Goal: Navigation & Orientation: Go to known website

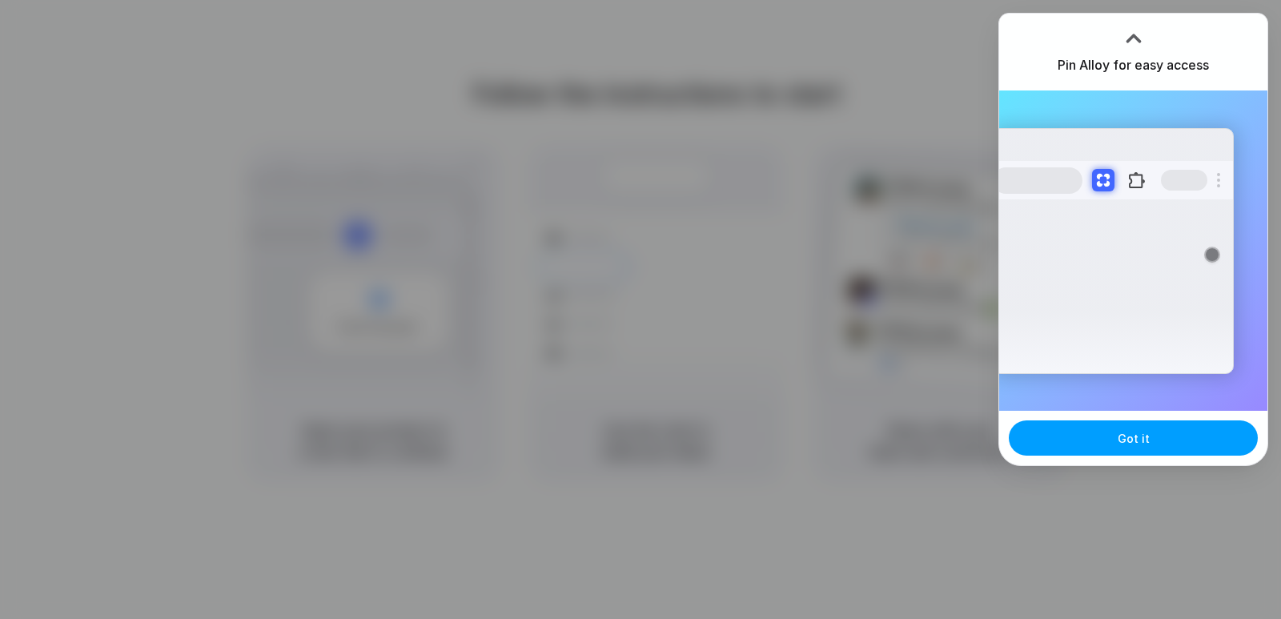
click at [1184, 440] on button "Got it" at bounding box center [1133, 437] width 249 height 35
